Goal: Information Seeking & Learning: Check status

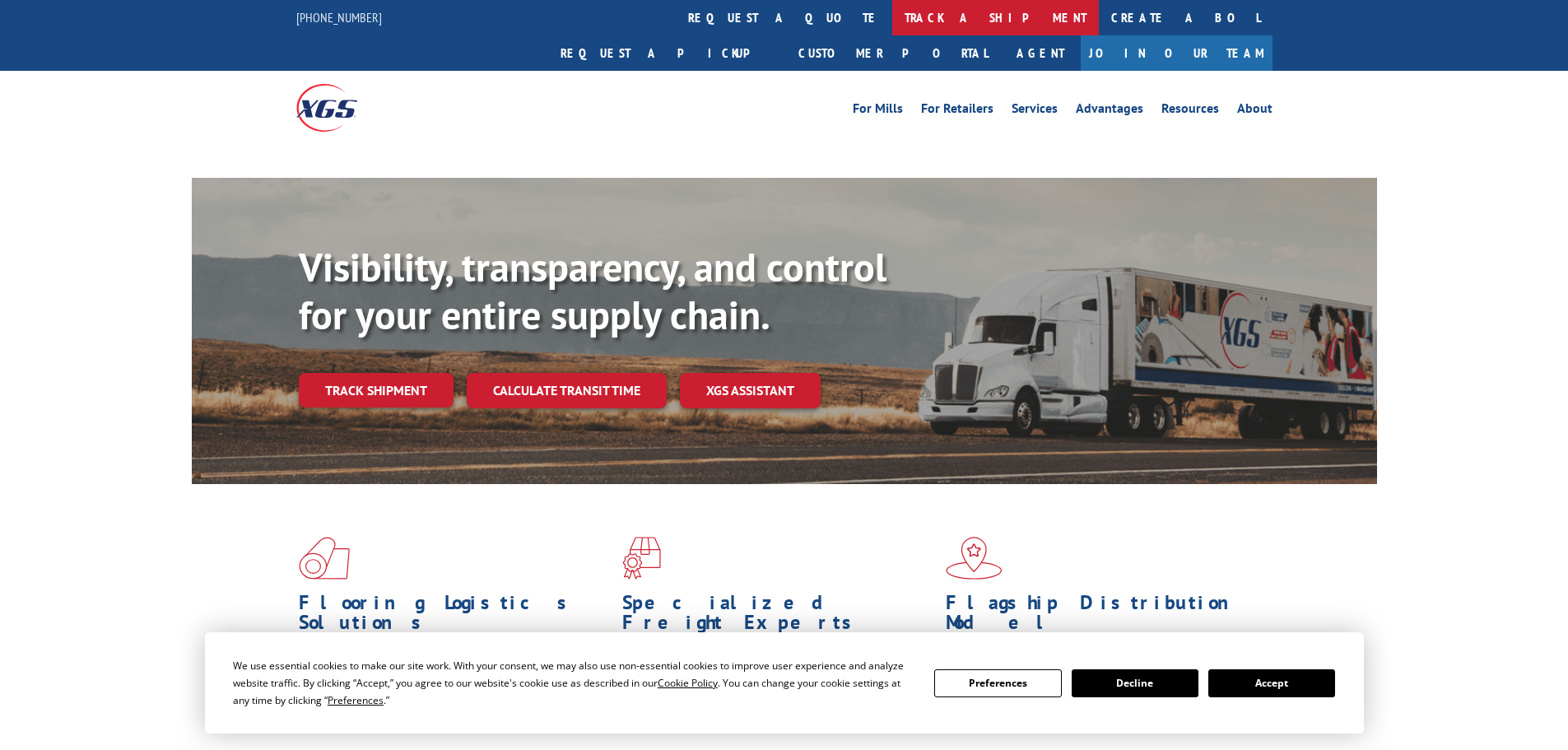
click at [892, 12] on link "track a shipment" at bounding box center [995, 17] width 207 height 35
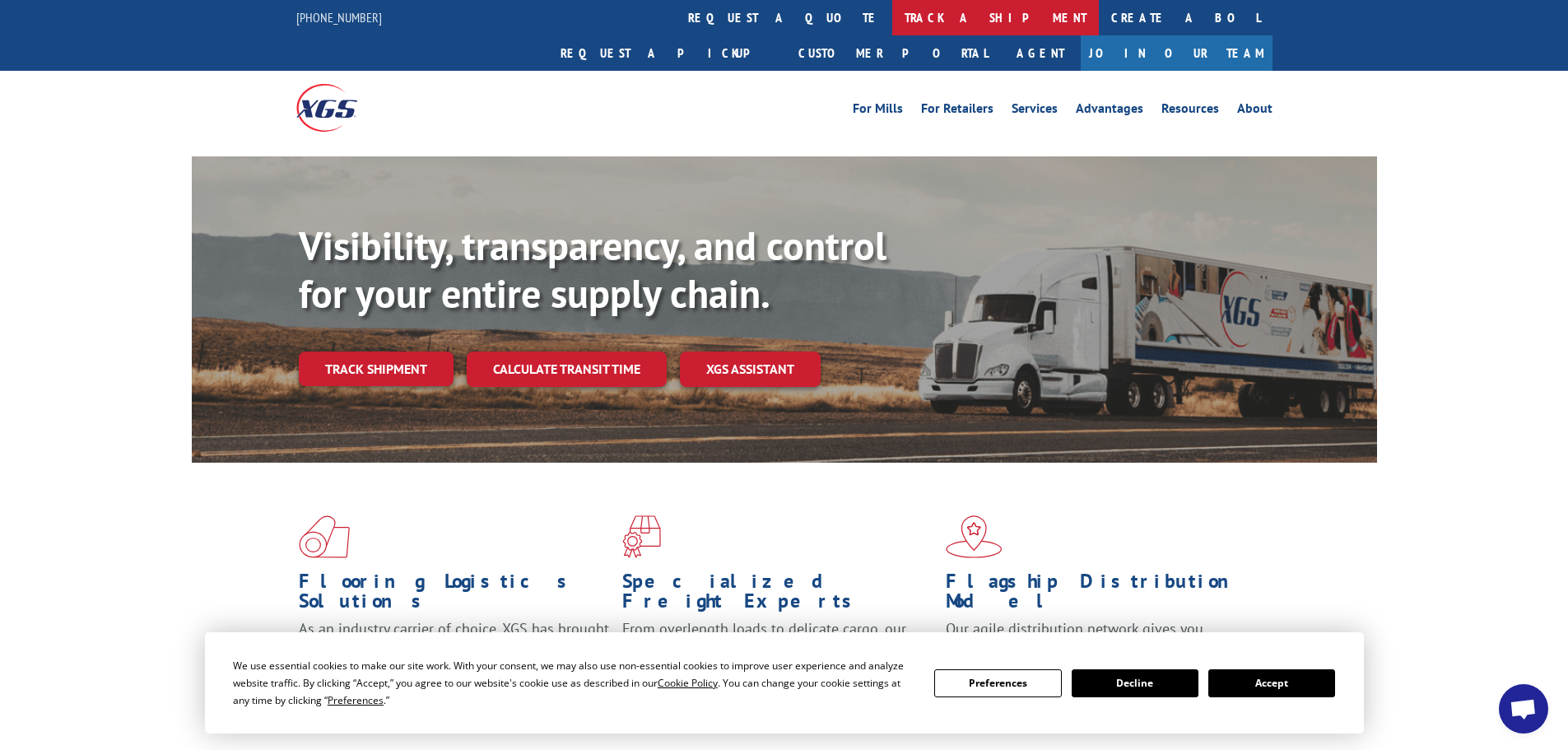
click at [892, 15] on link "track a shipment" at bounding box center [995, 17] width 207 height 35
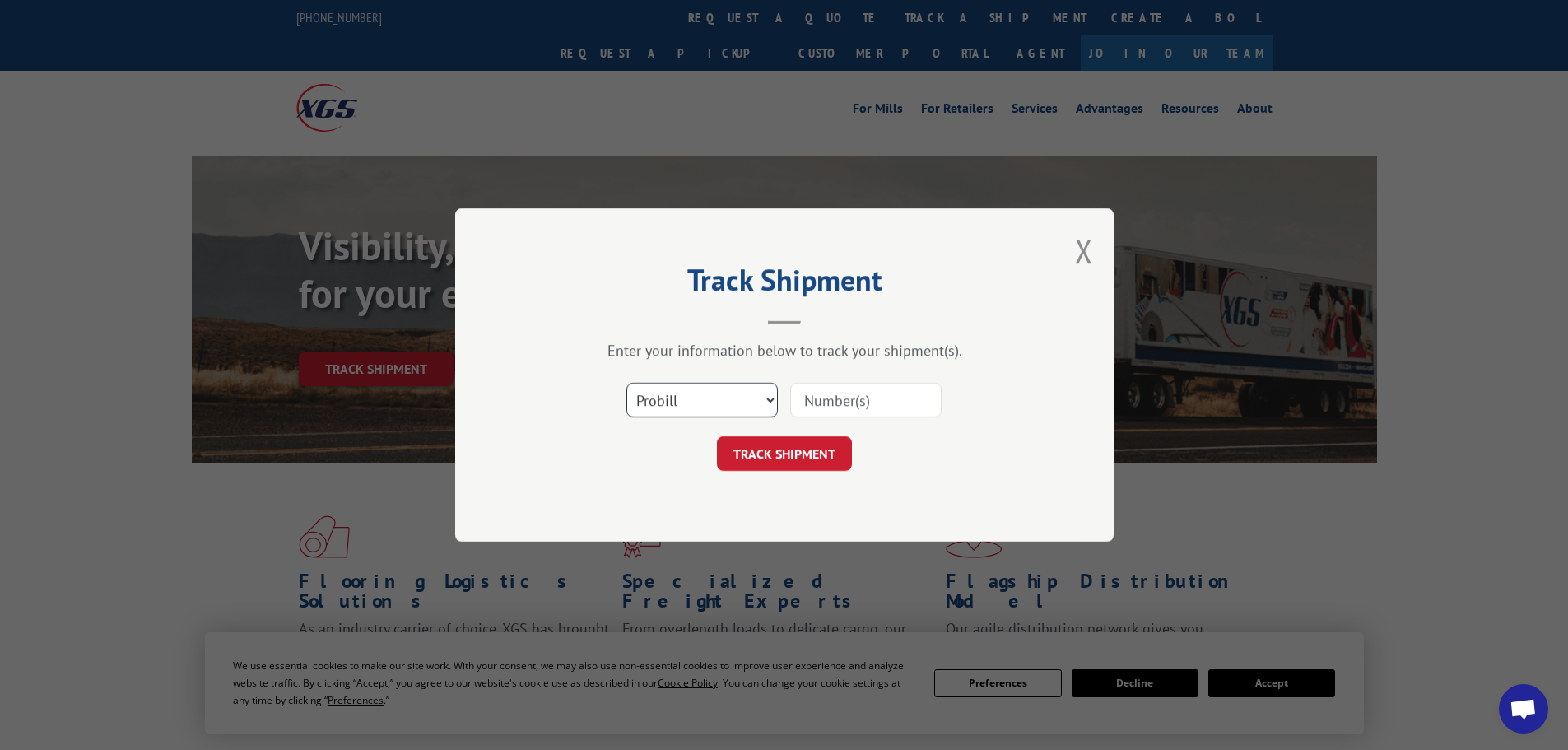
click at [689, 405] on select "Select category... Probill BOL PO" at bounding box center [702, 399] width 152 height 35
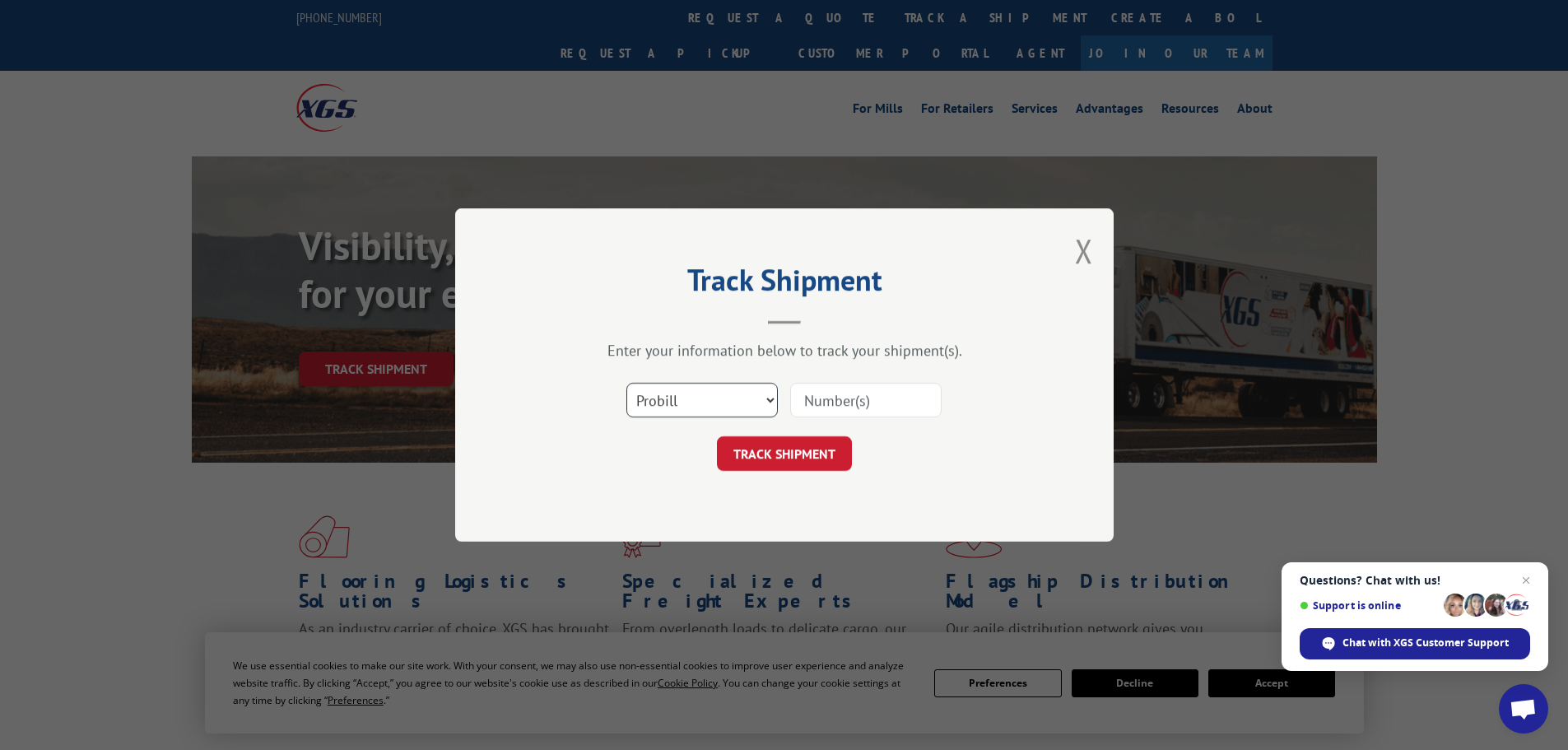
select select "bol"
click at [626, 382] on select "Select category... Probill BOL PO" at bounding box center [702, 399] width 152 height 35
click at [823, 400] on input at bounding box center [866, 399] width 152 height 35
paste input "5653718"
type input "5653718"
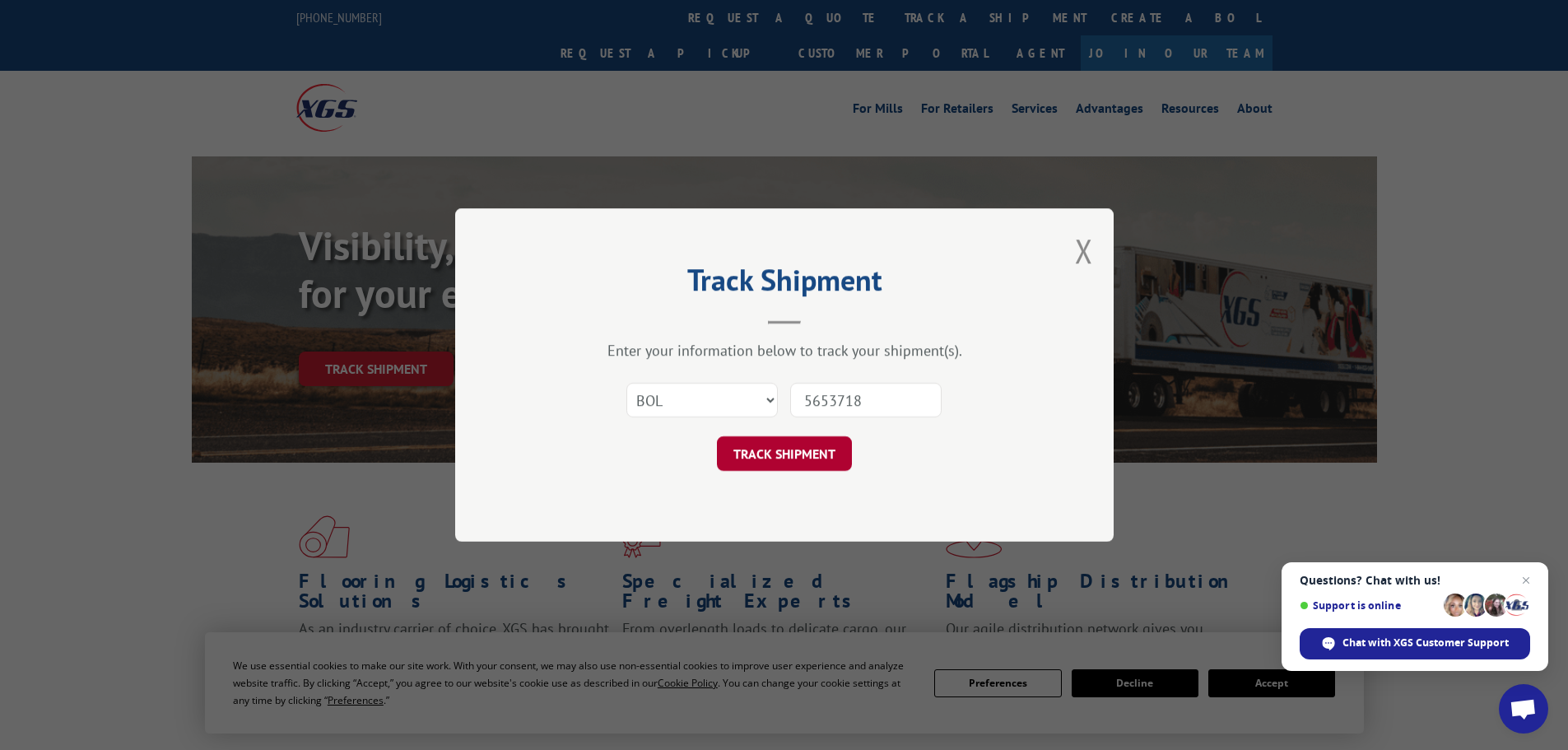
click at [791, 451] on button "TRACK SHIPMENT" at bounding box center [784, 453] width 135 height 35
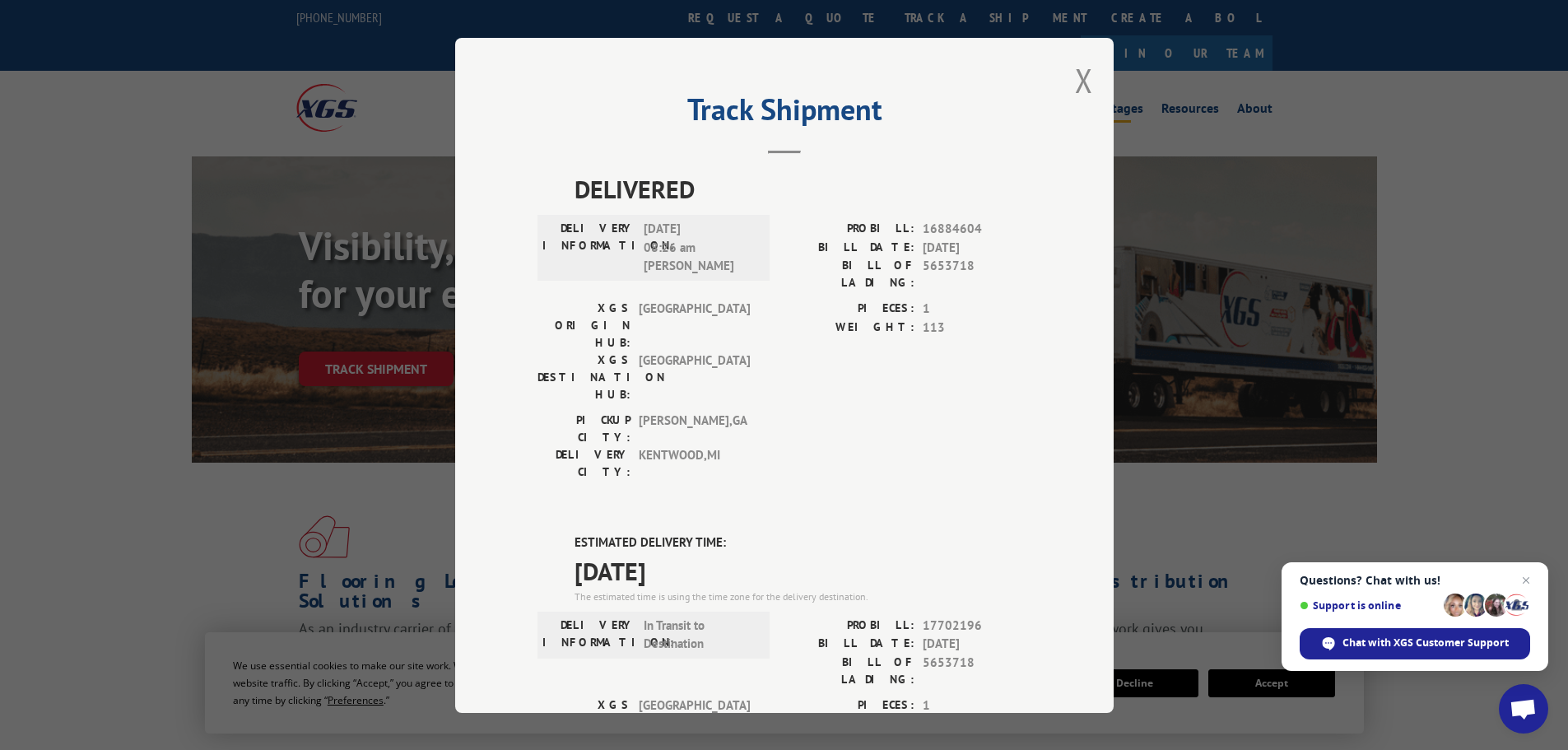
click at [1075, 79] on button "Close modal" at bounding box center [1084, 81] width 18 height 44
